Goal: Information Seeking & Learning: Ask a question

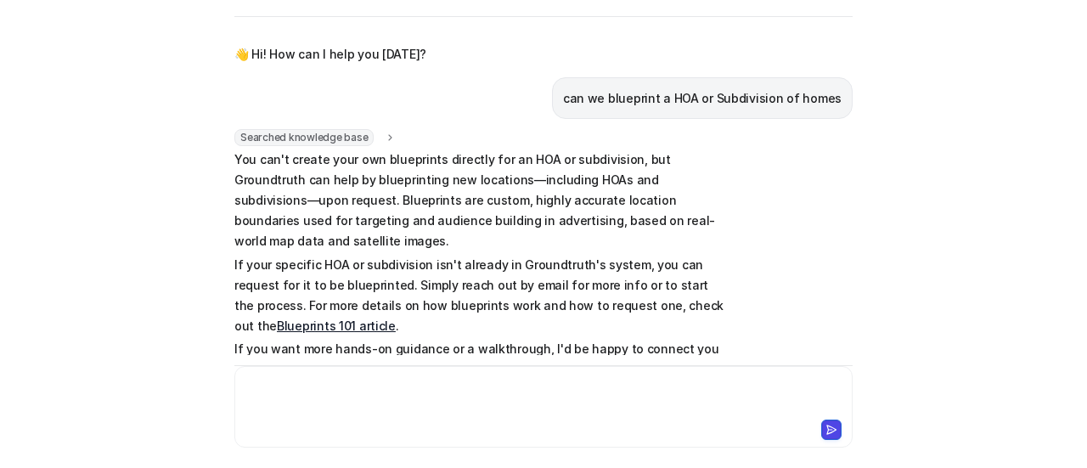
scroll to position [53, 0]
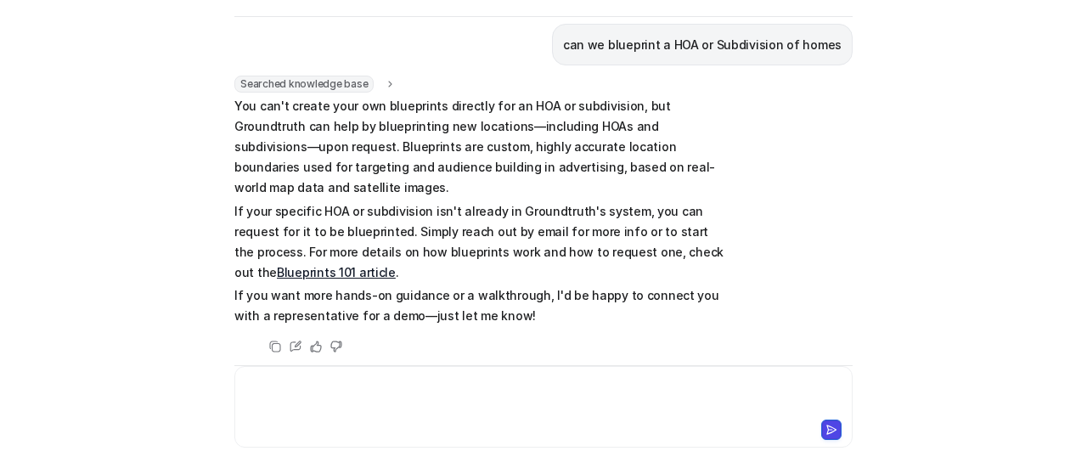
click at [391, 390] on div at bounding box center [544, 396] width 610 height 39
click at [304, 385] on div "**********" at bounding box center [544, 396] width 610 height 39
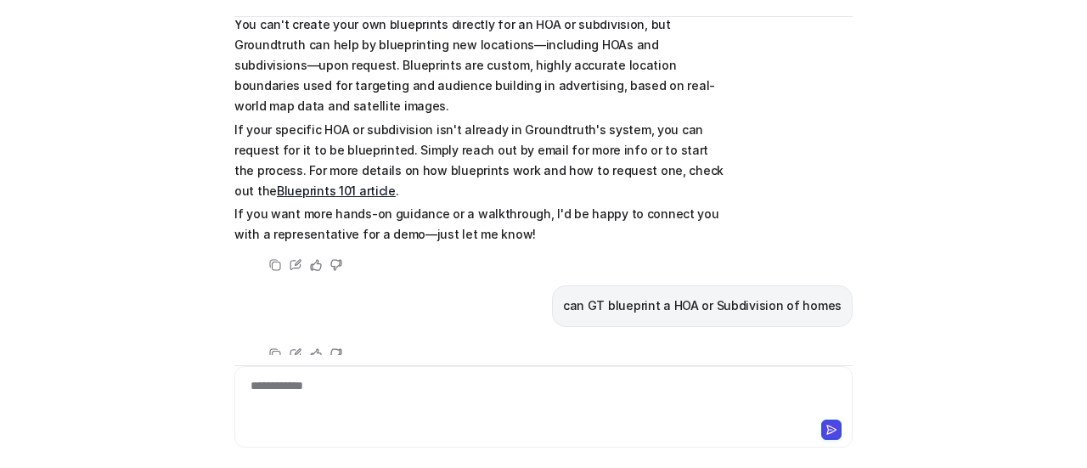
scroll to position [142, 0]
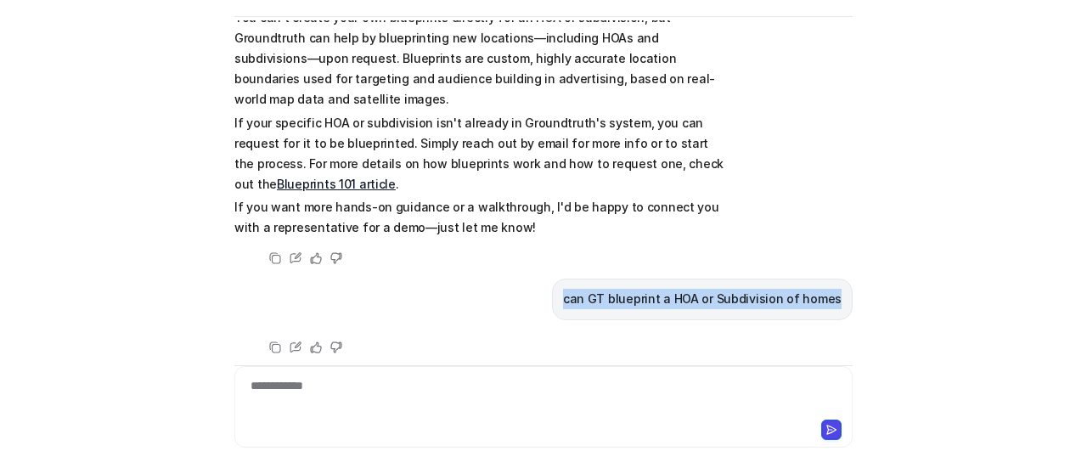
drag, startPoint x: 574, startPoint y: 276, endPoint x: 851, endPoint y: 281, distance: 276.8
click at [851, 281] on div "C Custom Knowledge Powered by eesel Reset Chat 👋 Hi! How can I help you today? …" at bounding box center [543, 181] width 645 height 447
copy p "can GT blueprint a HOA or Subdivision of homes"
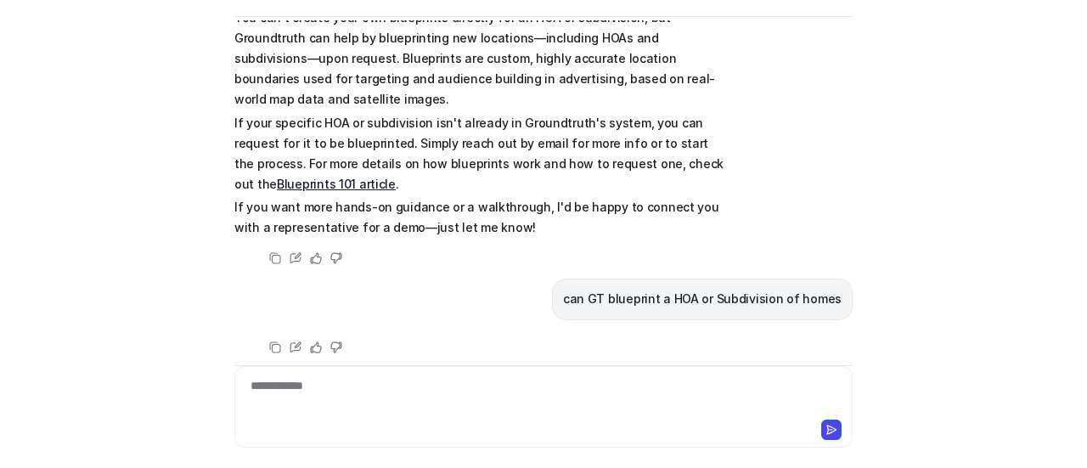
click at [875, 169] on div "C Custom Knowledge Powered by eesel Reset Chat 👋 Hi! How can I help you today? …" at bounding box center [543, 234] width 1087 height 468
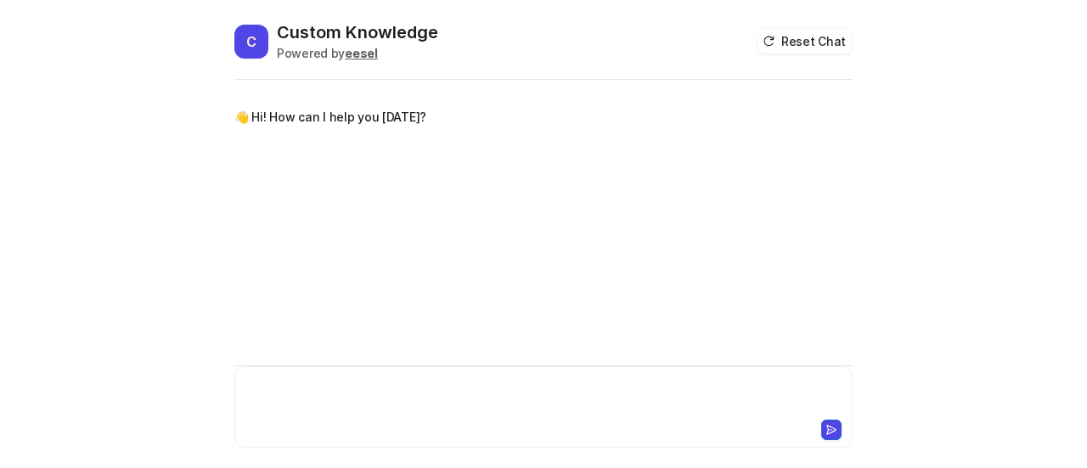
click at [253, 392] on div at bounding box center [544, 396] width 610 height 39
paste div
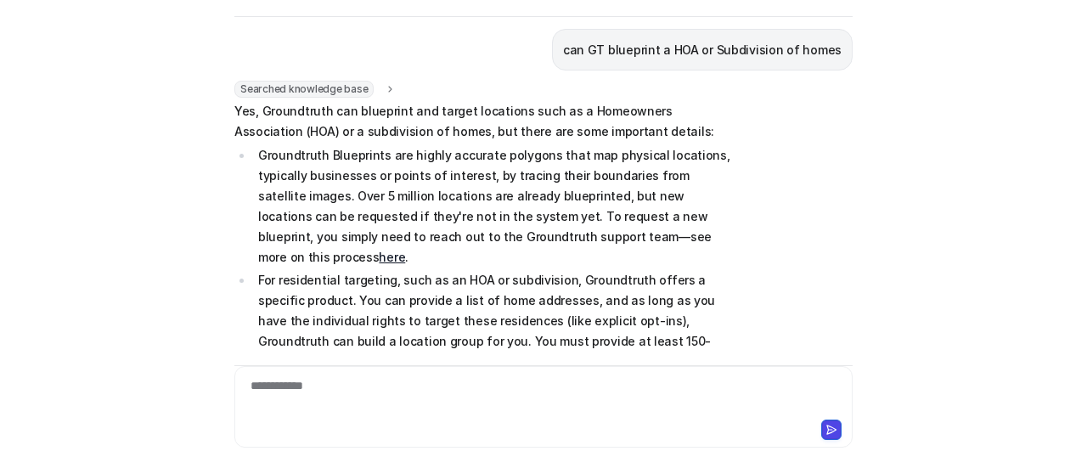
scroll to position [31, 0]
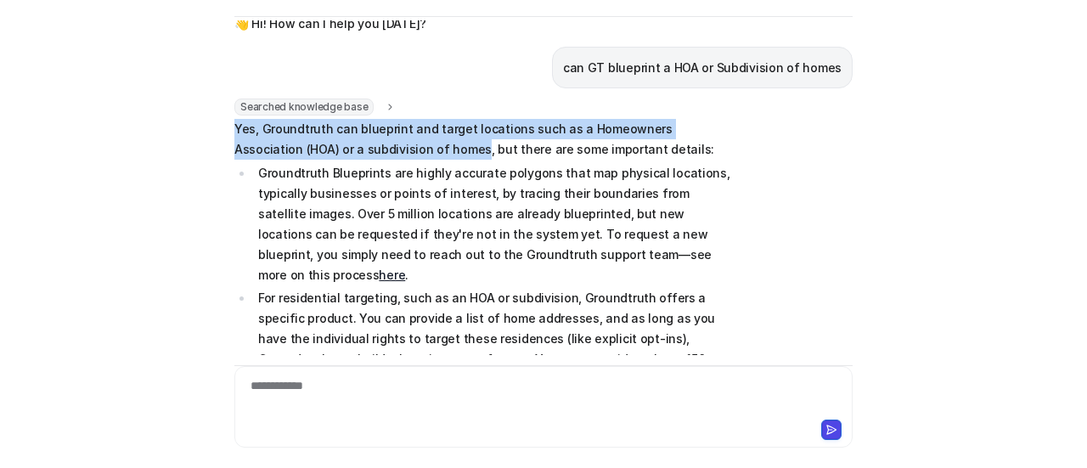
drag, startPoint x: 231, startPoint y: 128, endPoint x: 406, endPoint y: 148, distance: 175.9
click at [406, 148] on p "Yes, Groundtruth can blueprint and target locations such as a Homeowners Associ…" at bounding box center [482, 139] width 497 height 41
click at [405, 267] on link "here" at bounding box center [392, 274] width 26 height 14
copy p "Yes, Groundtruth can blueprint and target locations such as a Homeowners Associ…"
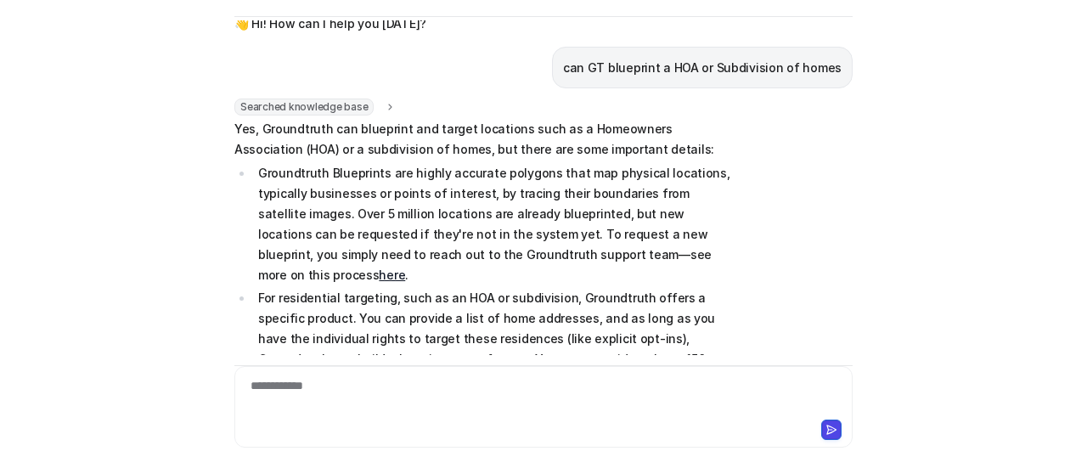
click at [830, 339] on div "Searched knowledge base search_queries : "GT Blueprint HOA targeting,GT Bluepri…" at bounding box center [543, 355] width 618 height 514
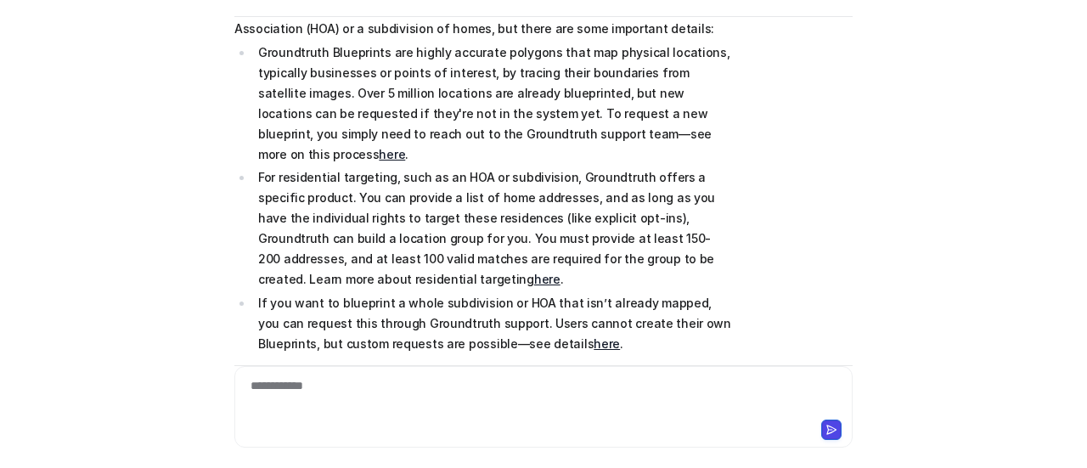
scroll to position [153, 0]
click at [258, 166] on p "For residential targeting, such as an HOA or subdivision, Groundtruth offers a …" at bounding box center [494, 227] width 473 height 122
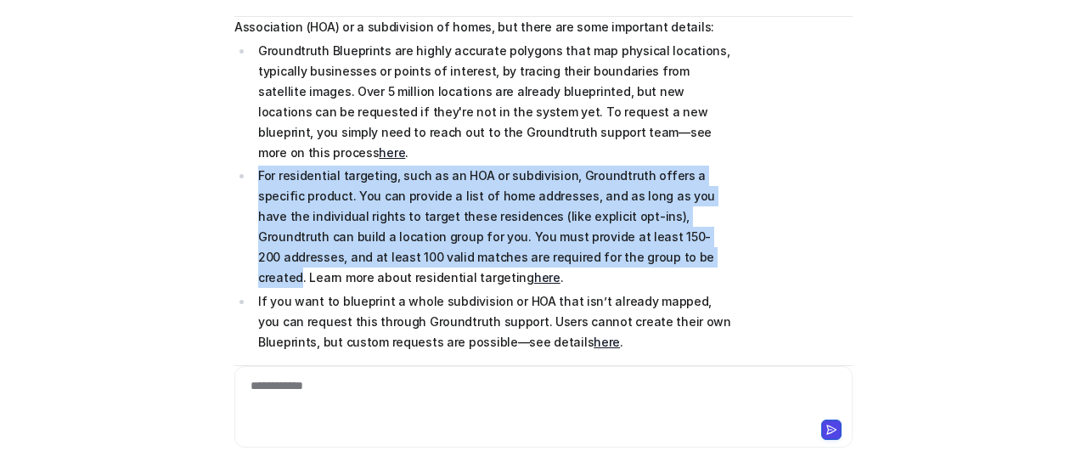
drag, startPoint x: 252, startPoint y: 152, endPoint x: 540, endPoint y: 231, distance: 298.4
click at [540, 231] on p "For residential targeting, such as an HOA or subdivision, Groundtruth offers a …" at bounding box center [494, 227] width 473 height 122
copy p "For residential targeting, such as an HOA or subdivision, Groundtruth offers a …"
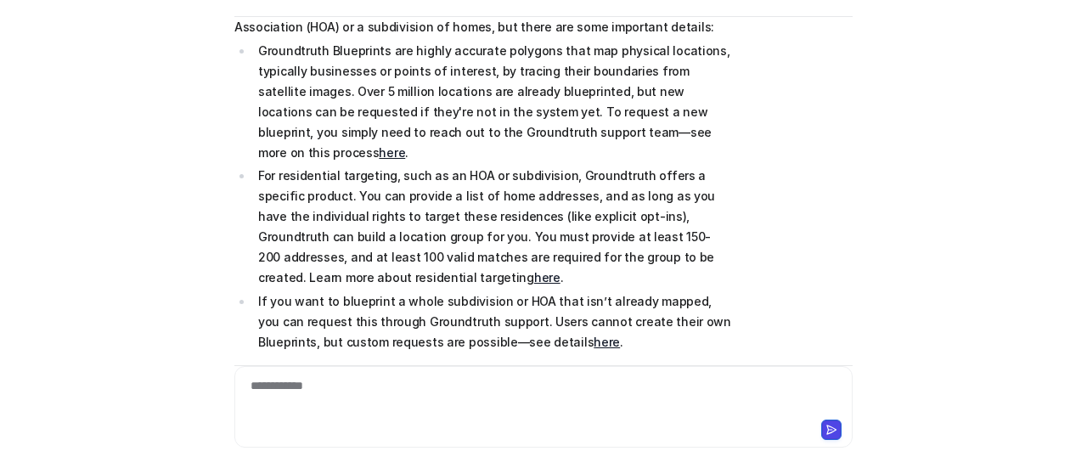
click at [786, 274] on div "Searched knowledge base search_queries : "GT Blueprint HOA targeting,GT Bluepri…" at bounding box center [543, 233] width 618 height 514
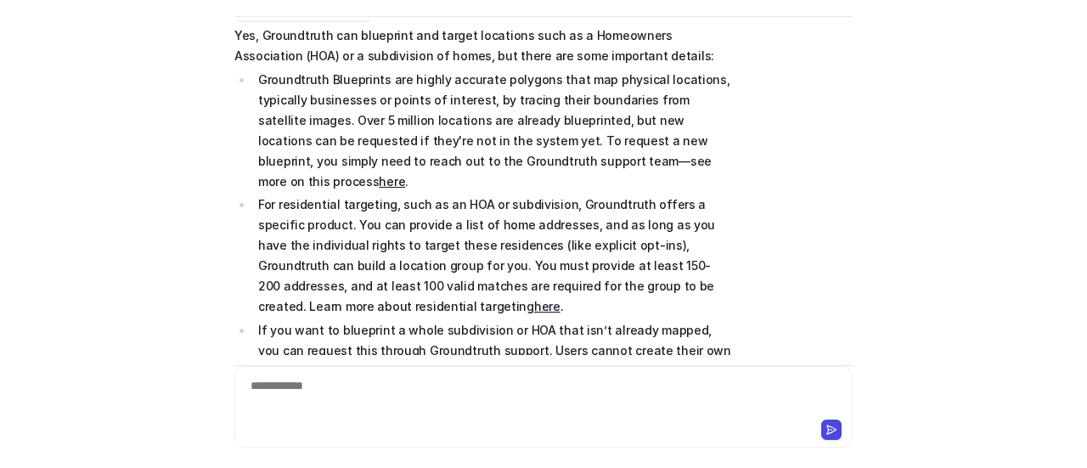
scroll to position [286, 0]
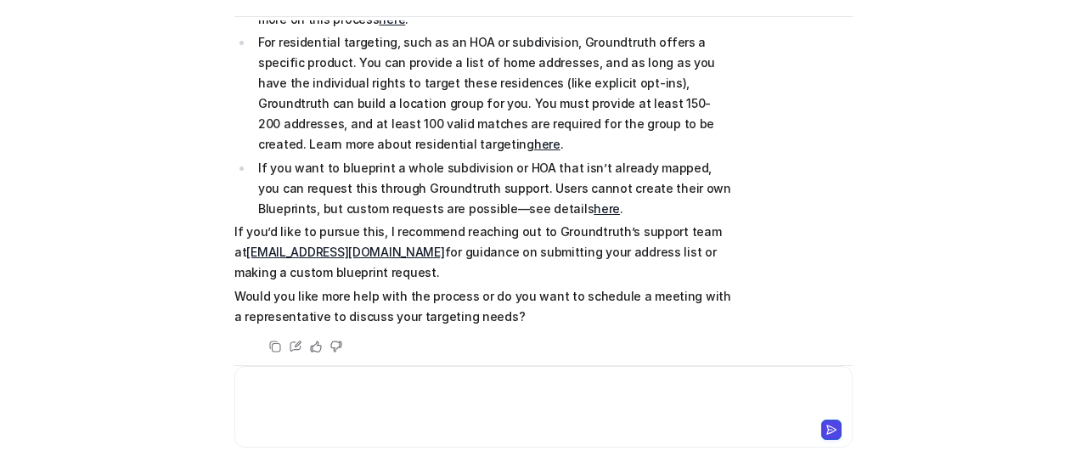
click at [384, 385] on div at bounding box center [544, 396] width 610 height 39
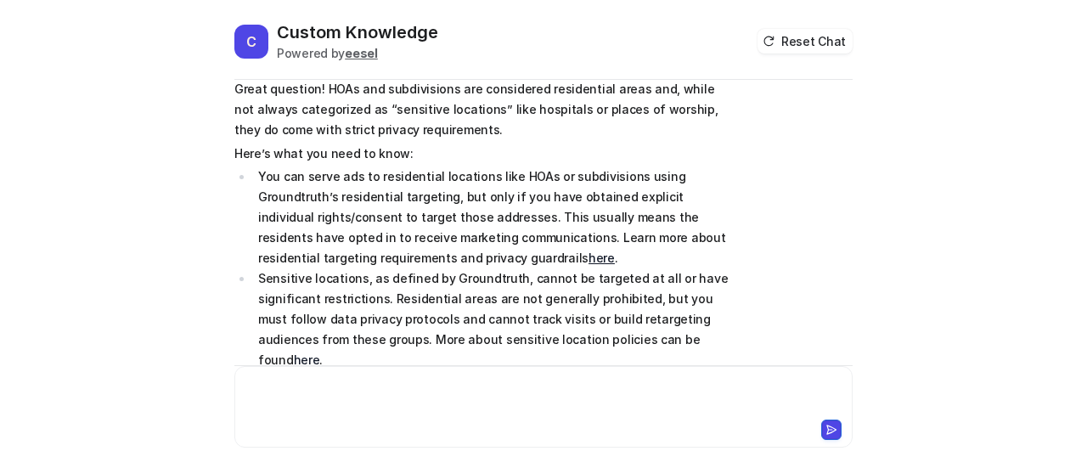
scroll to position [710, 0]
click at [901, 257] on div "C Custom Knowledge Powered by eesel Reset Chat 👋 Hi! How can I help you [DATE]?…" at bounding box center [543, 234] width 1087 height 468
click at [827, 273] on div "Searched knowledge base search_queries : "HOA sensitive location ad serving pol…" at bounding box center [543, 303] width 618 height 491
